Goal: Download file/media

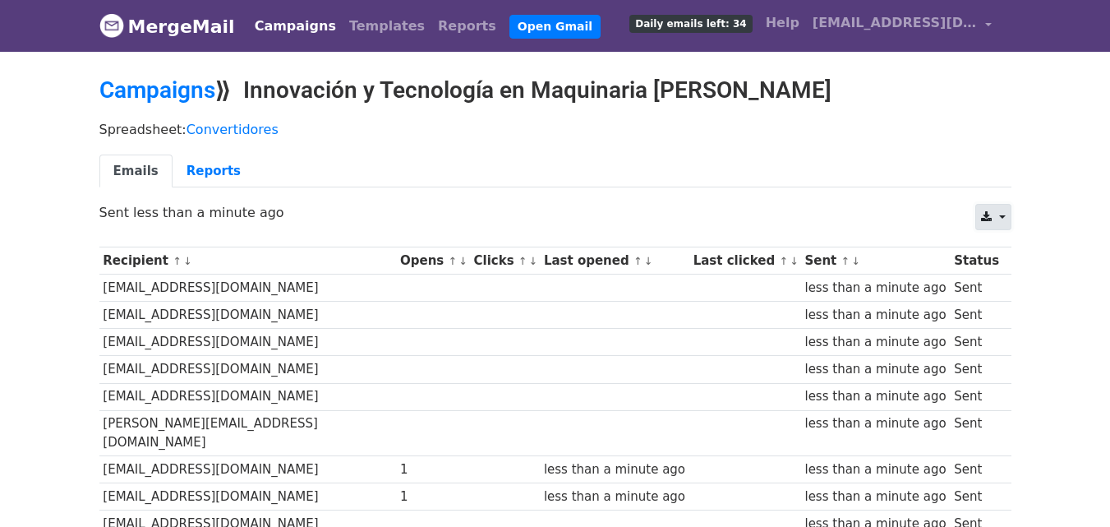
click at [993, 216] on link at bounding box center [992, 217] width 35 height 26
click at [1017, 275] on link "Excel" at bounding box center [1013, 281] width 74 height 26
click at [1050, 90] on body "MergeMail Campaigns Templates Reports Open Gmail Daily emails left: 34 Help cru…" at bounding box center [555, 412] width 1110 height 825
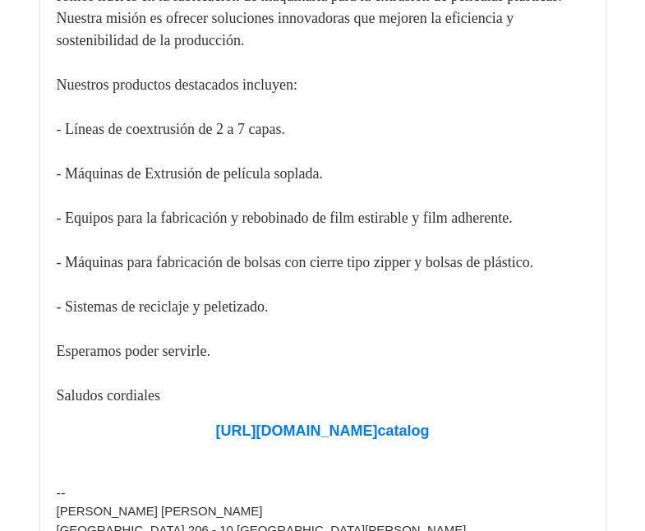
scroll to position [1725, 0]
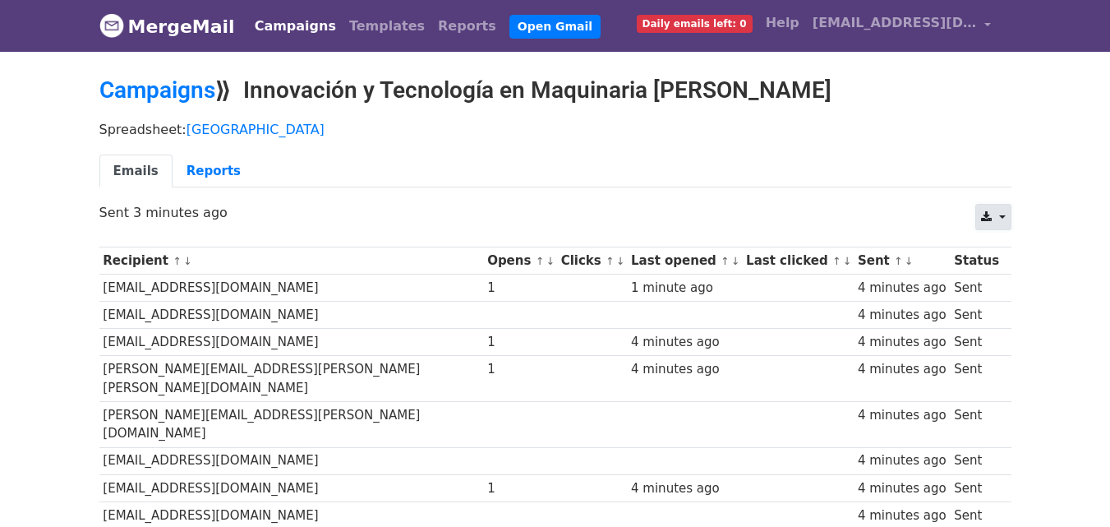
click at [1000, 223] on link at bounding box center [992, 217] width 35 height 26
click at [1005, 275] on link "Excel" at bounding box center [1013, 281] width 74 height 26
